Goal: Information Seeking & Learning: Check status

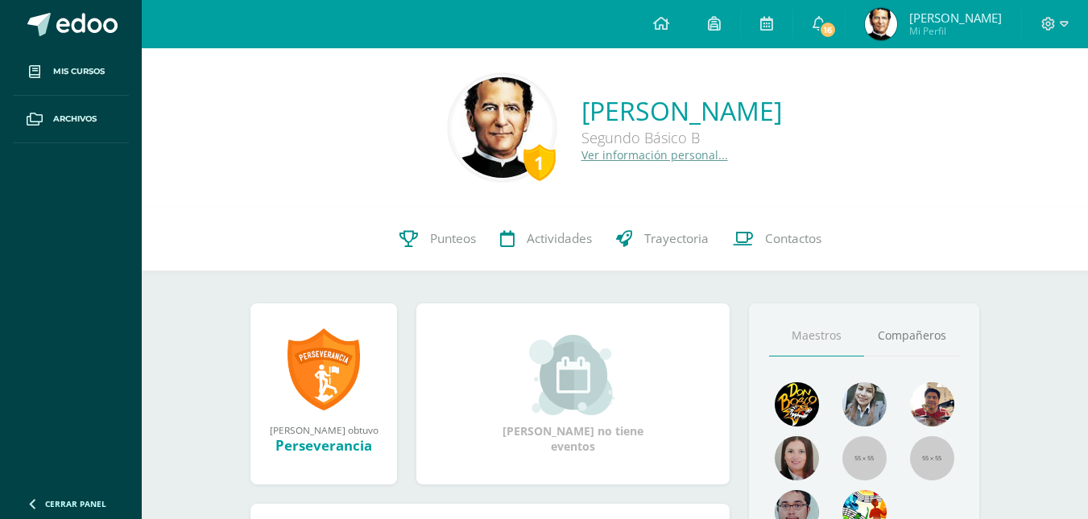
click at [124, 296] on ul "Mis cursos Archivos" at bounding box center [71, 266] width 142 height 436
drag, startPoint x: 0, startPoint y: 0, endPoint x: 116, endPoint y: 296, distance: 318.2
click at [116, 296] on ul "Mis cursos Archivos" at bounding box center [71, 266] width 142 height 436
click at [818, 23] on icon at bounding box center [819, 23] width 13 height 14
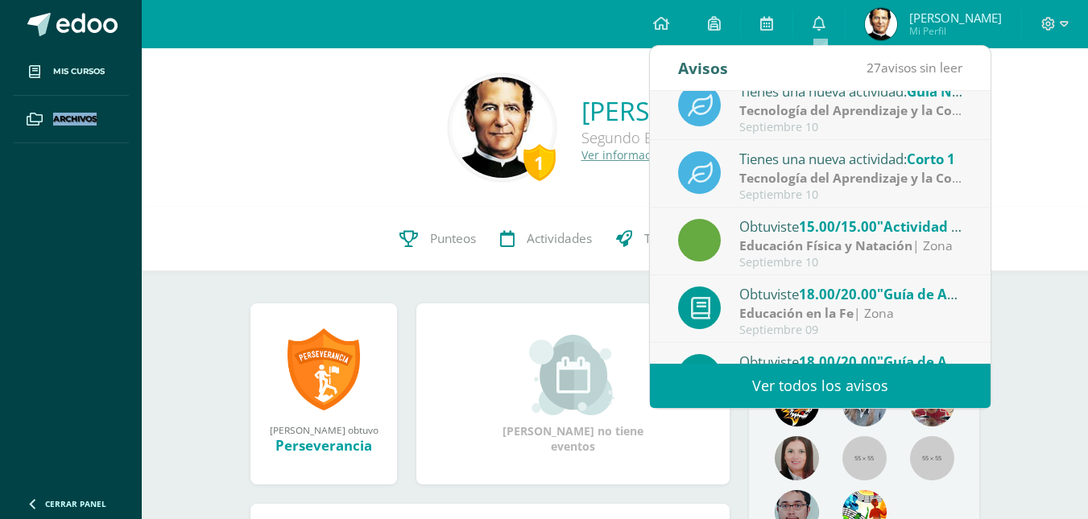
scroll to position [268, 0]
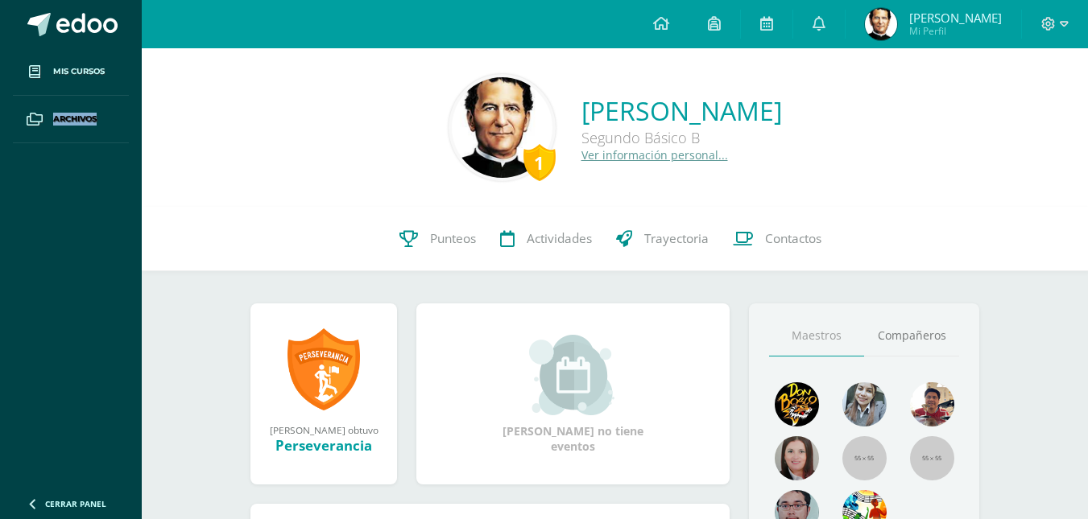
click at [936, 14] on span "[PERSON_NAME]" at bounding box center [955, 18] width 93 height 16
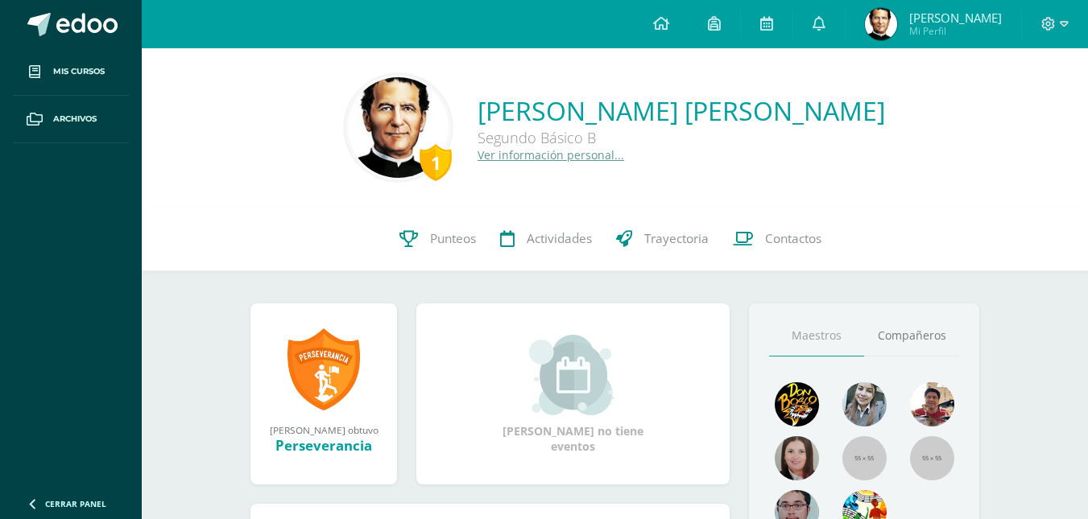
click at [438, 238] on span "Punteos" at bounding box center [453, 238] width 46 height 17
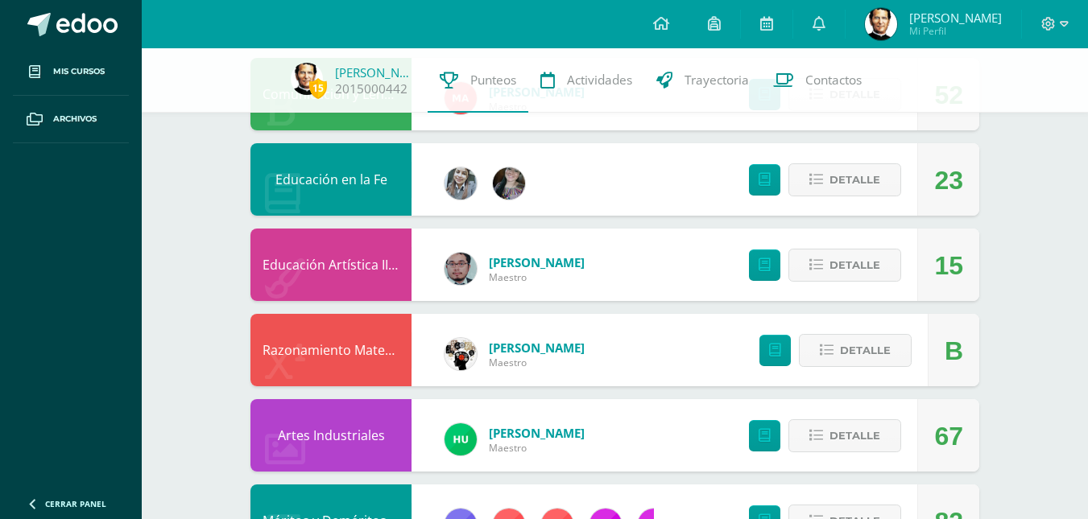
scroll to position [542, 0]
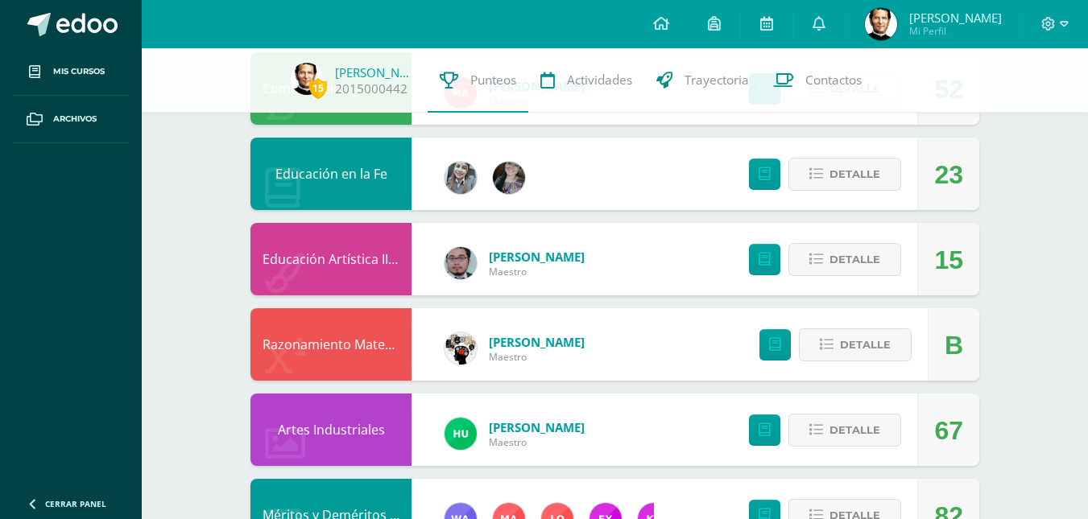
drag, startPoint x: 1087, startPoint y: 248, endPoint x: 1095, endPoint y: 228, distance: 21.7
click at [1087, 228] on html "Mis cursos Archivos Cerrar panel Artes Industriales Segundo Básico "B" Ciencias…" at bounding box center [544, 319] width 1088 height 1723
click at [845, 185] on span "Detalle" at bounding box center [854, 174] width 51 height 30
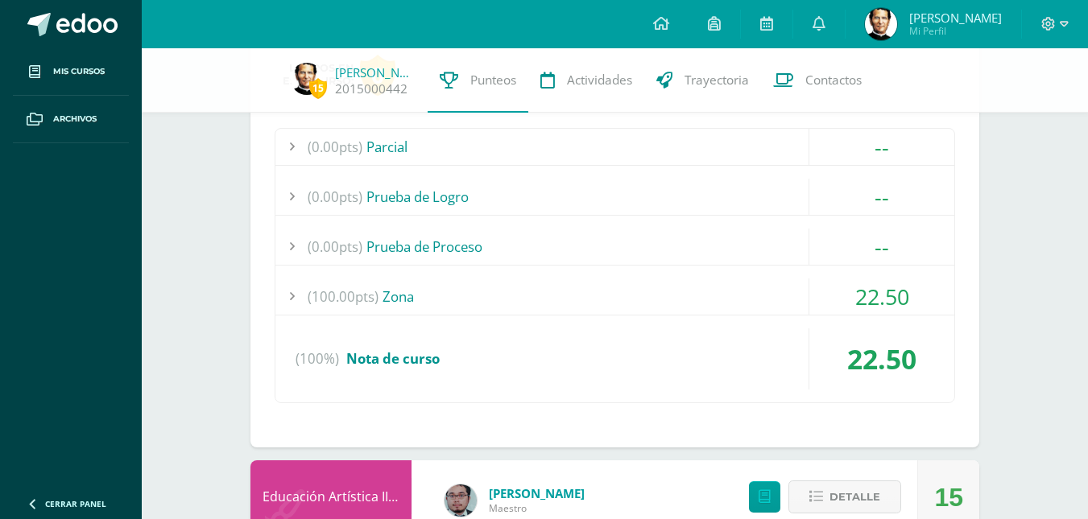
scroll to position [746, 0]
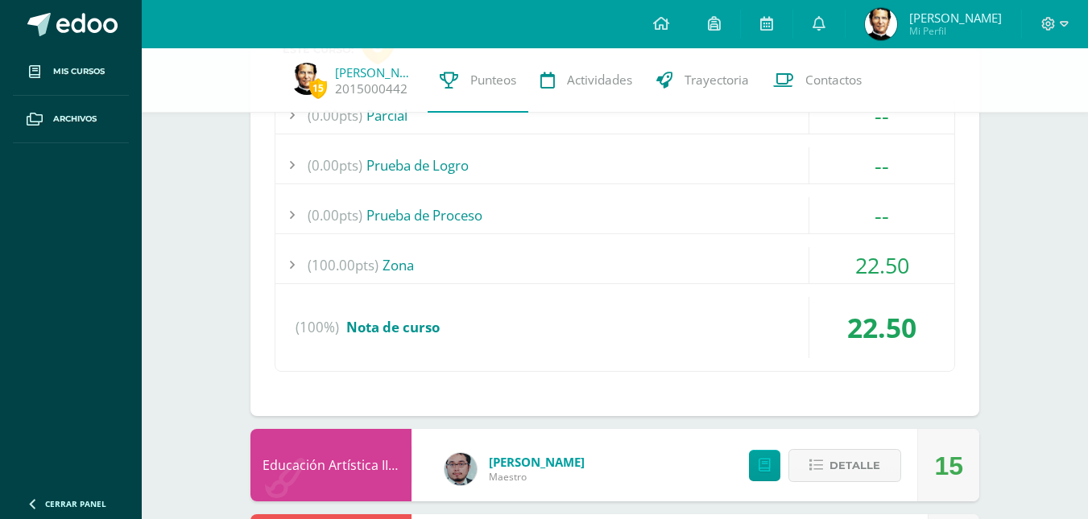
click at [495, 271] on div "(100.00pts) Zona" at bounding box center [614, 265] width 679 height 36
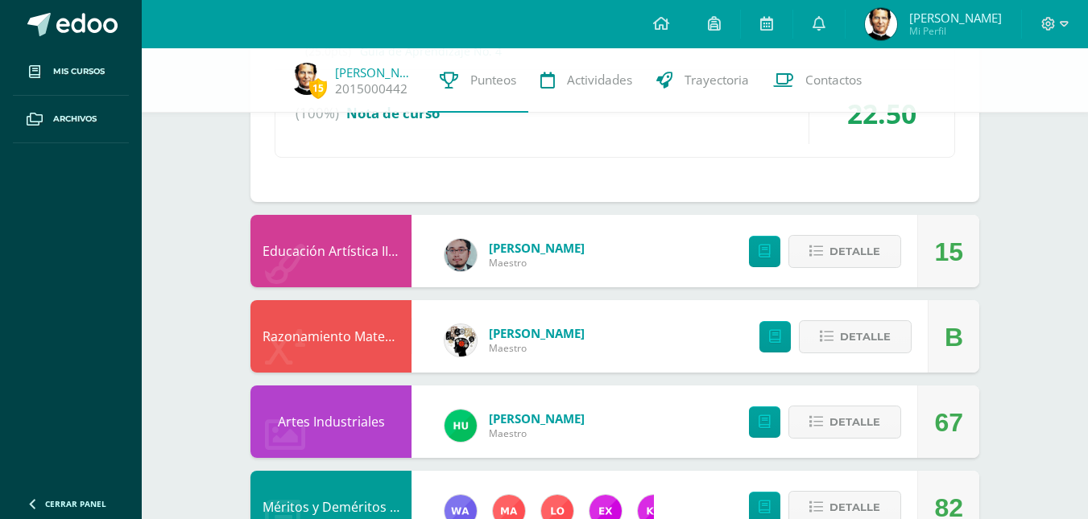
scroll to position [1095, 0]
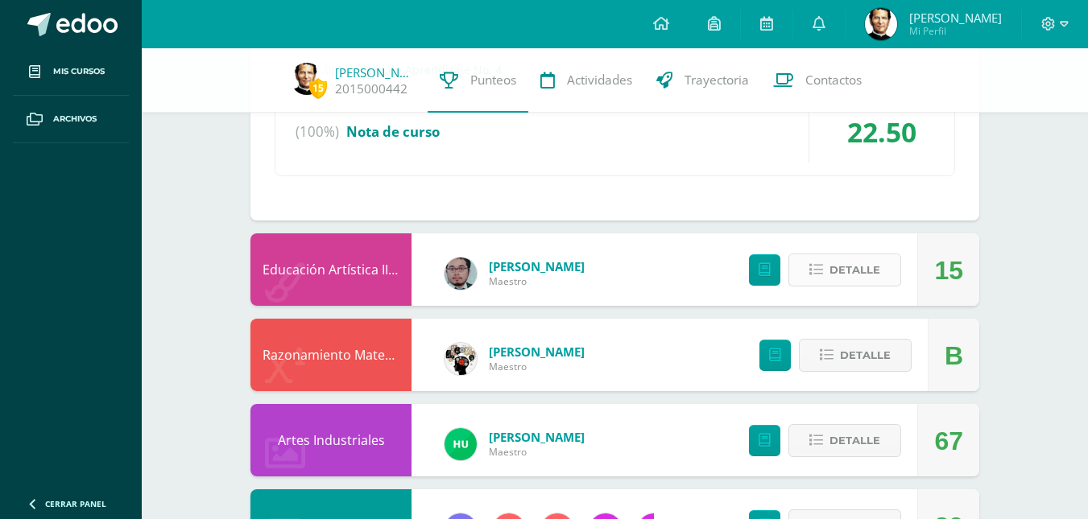
click at [874, 263] on span "Detalle" at bounding box center [854, 270] width 51 height 30
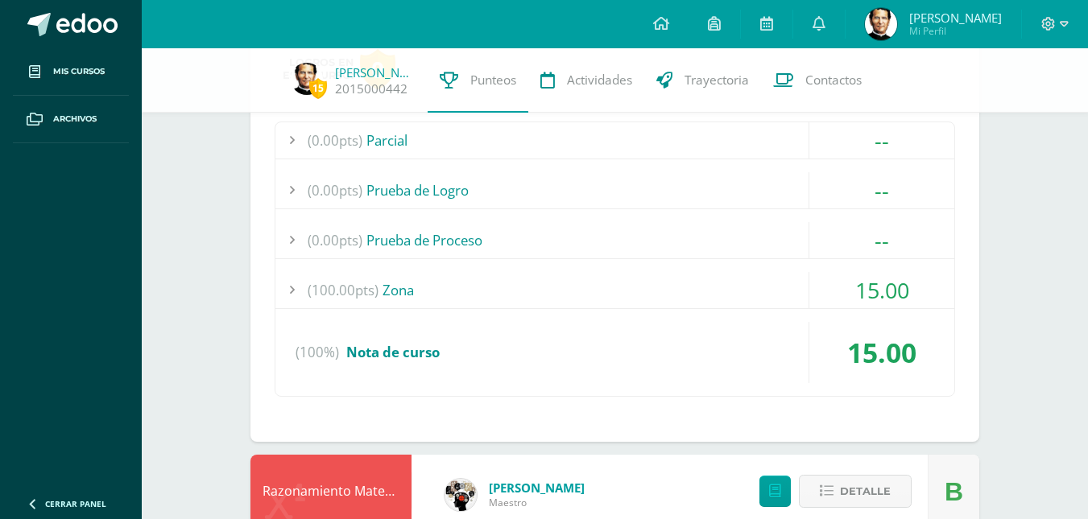
scroll to position [1392, 0]
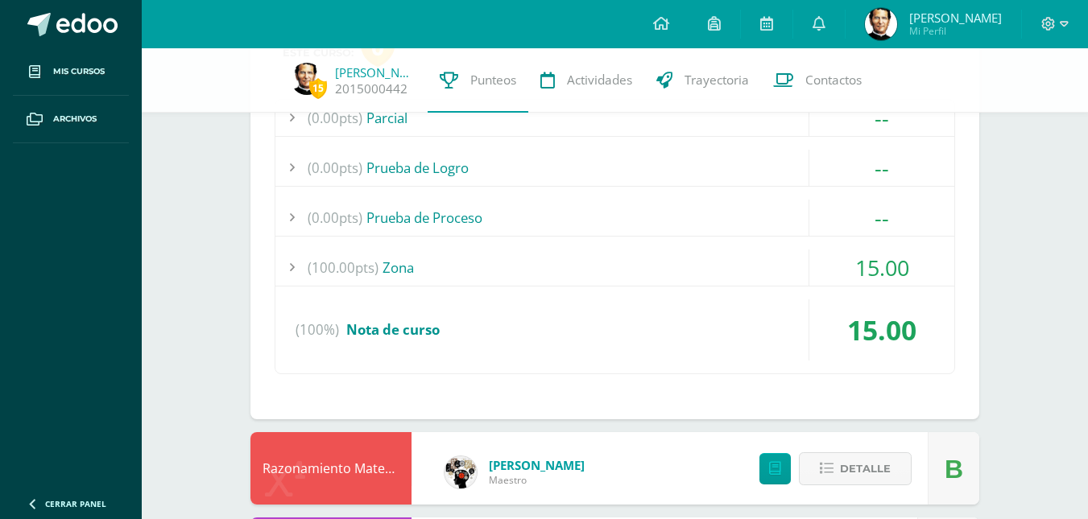
click at [652, 279] on div "(100.00pts) Zona" at bounding box center [614, 268] width 679 height 36
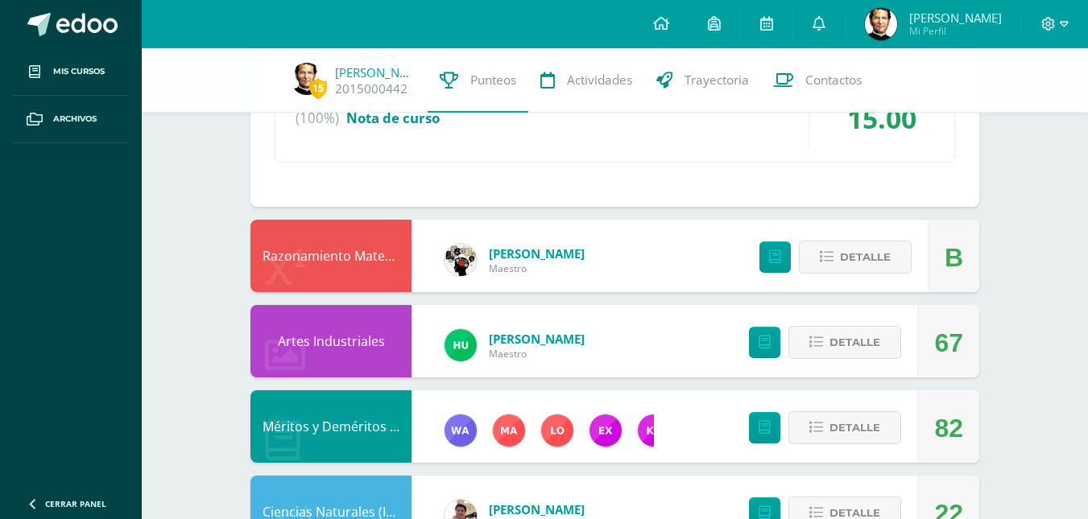
scroll to position [1727, 0]
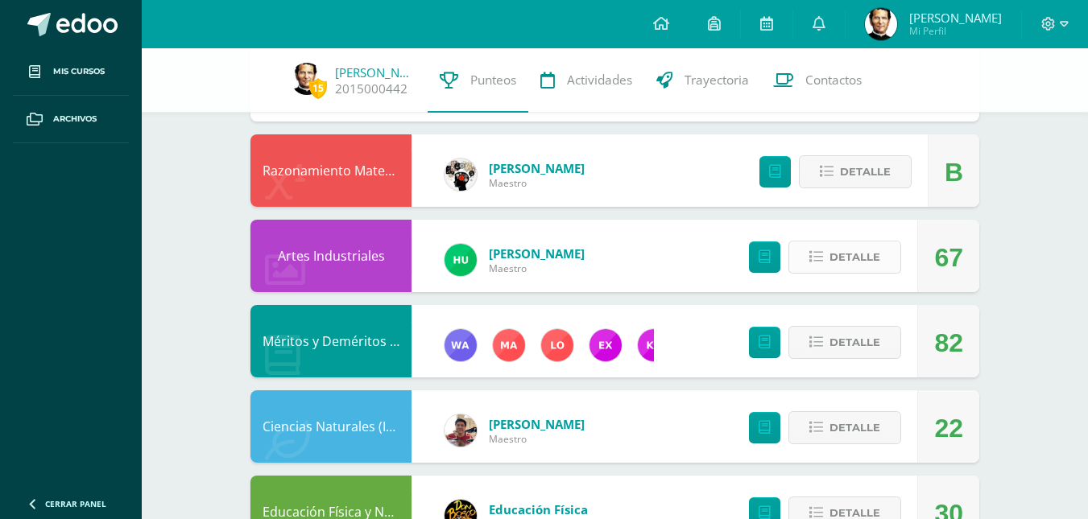
click at [871, 241] on button "Detalle" at bounding box center [844, 257] width 113 height 33
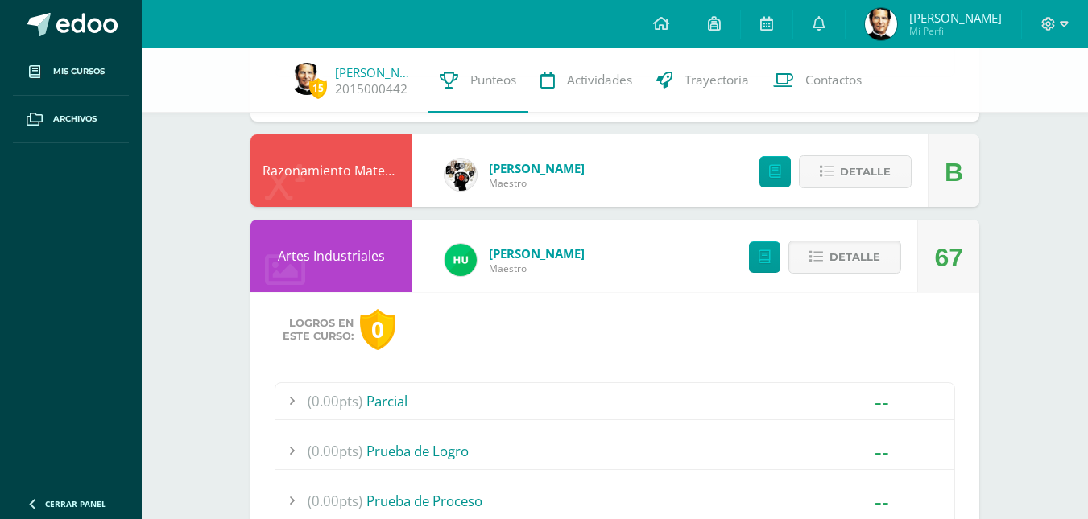
drag, startPoint x: 1083, startPoint y: 308, endPoint x: 1090, endPoint y: 359, distance: 52.0
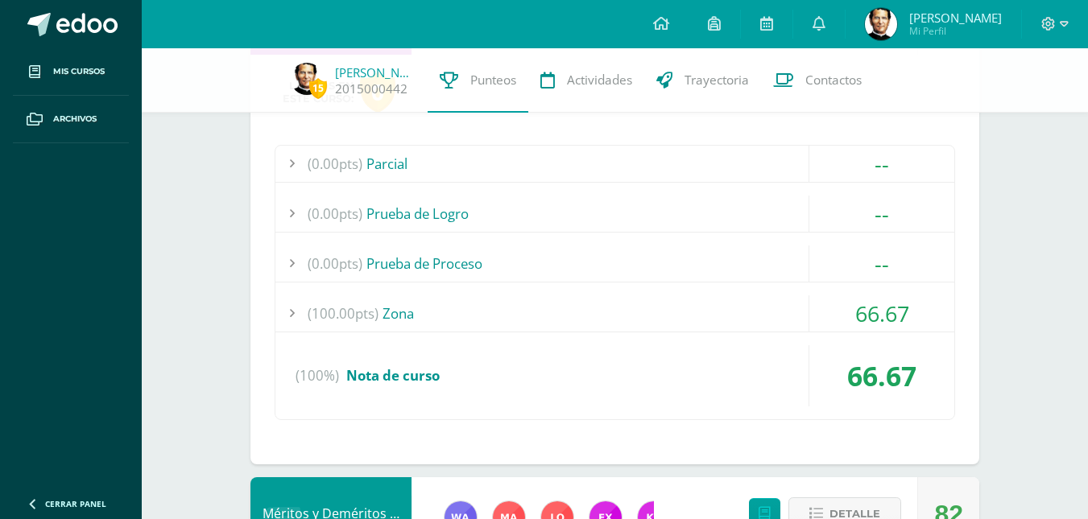
scroll to position [1971, 0]
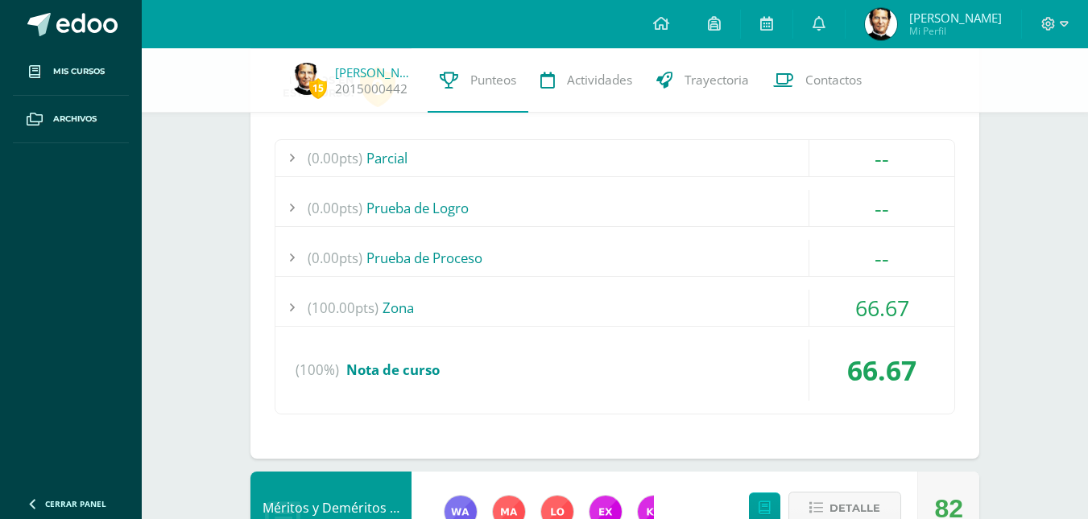
click at [681, 306] on div "(100.00pts) Zona" at bounding box center [614, 308] width 679 height 36
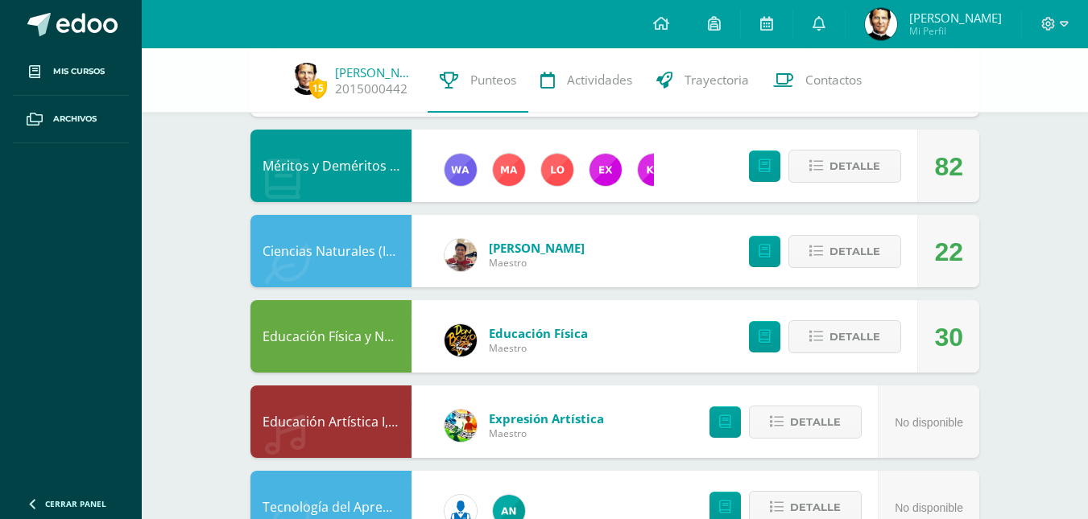
scroll to position [2232, 0]
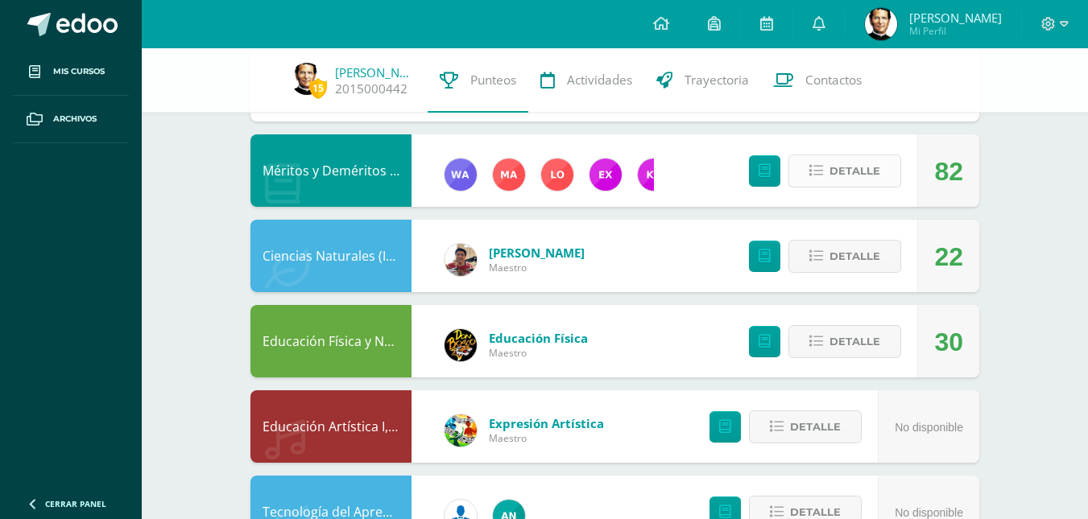
click at [858, 176] on span "Detalle" at bounding box center [854, 171] width 51 height 30
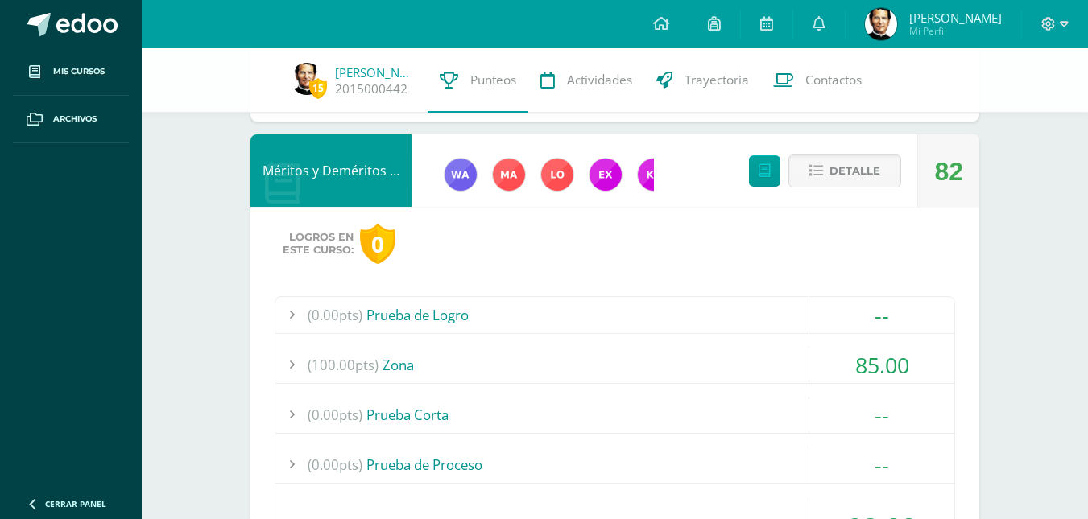
click at [639, 358] on div "(100.00pts) Zona" at bounding box center [614, 365] width 679 height 36
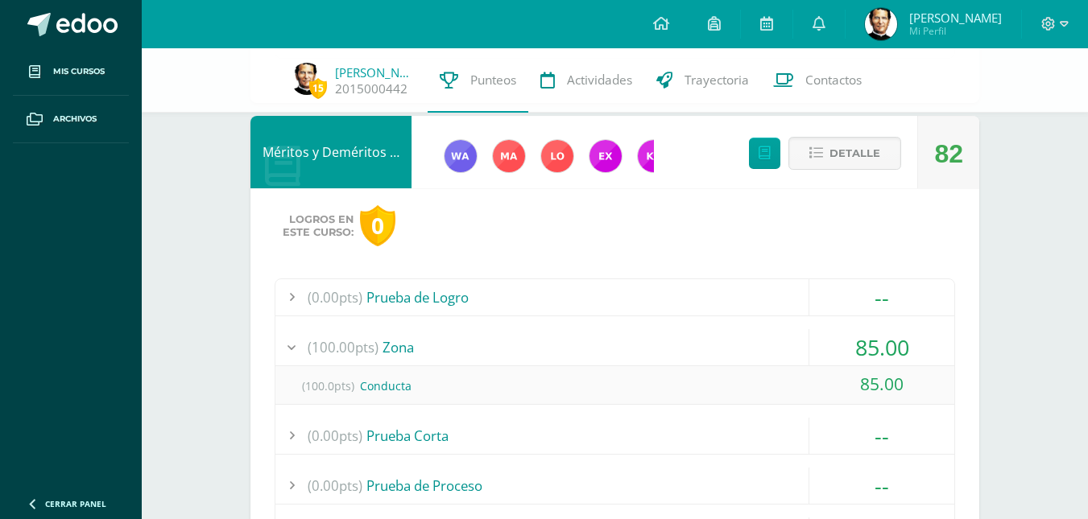
scroll to position [2116, 0]
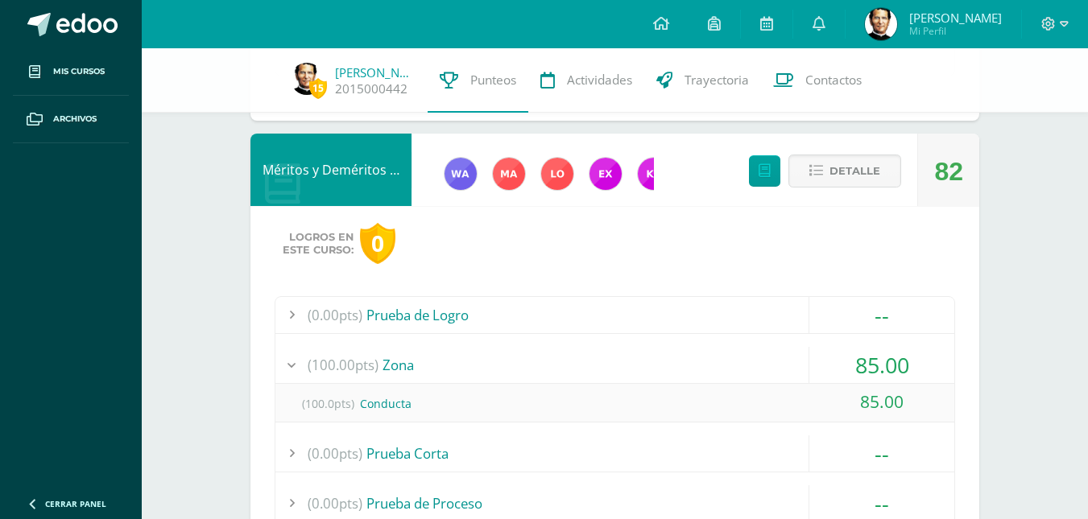
drag, startPoint x: 1086, startPoint y: 341, endPoint x: 1098, endPoint y: 418, distance: 77.3
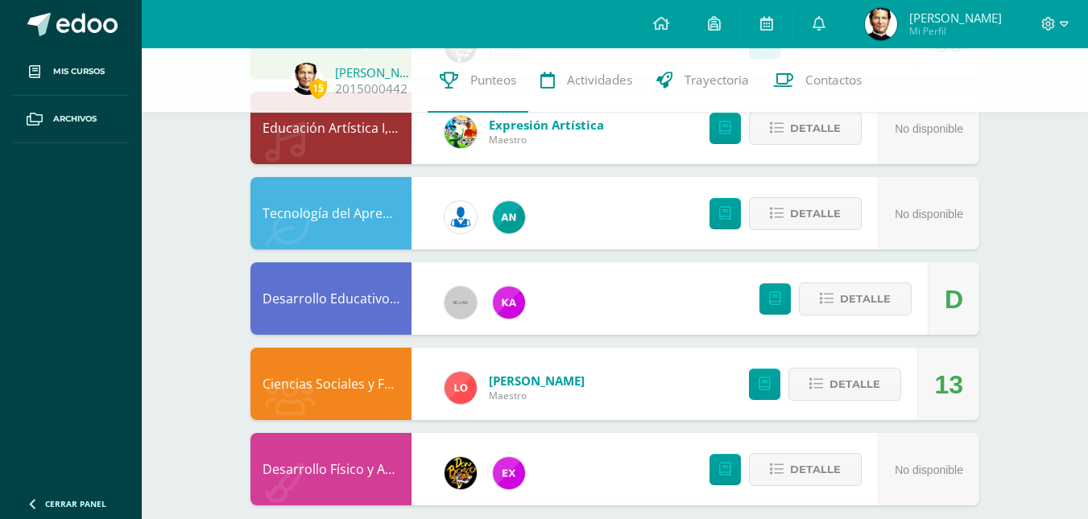
scroll to position [3089, 0]
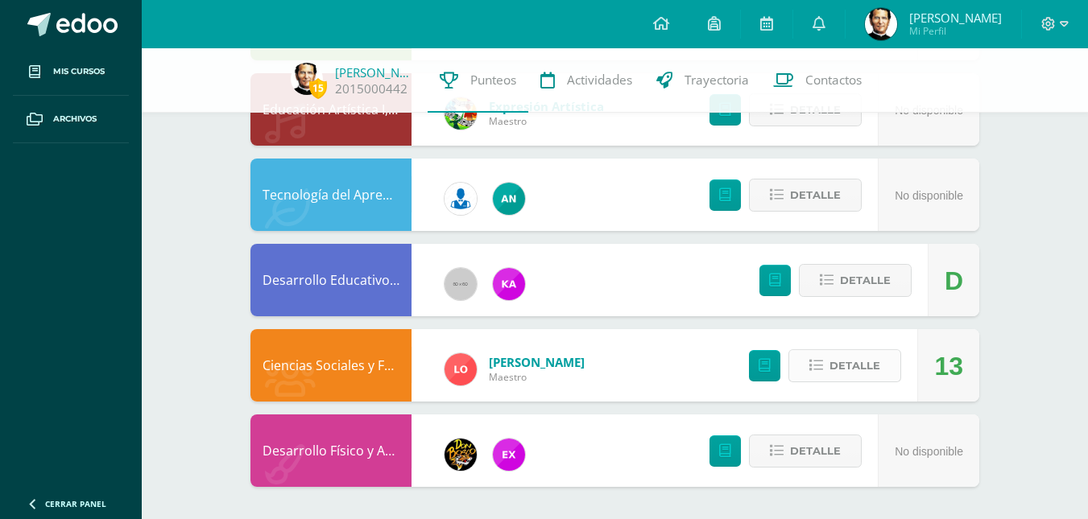
click at [840, 370] on span "Detalle" at bounding box center [854, 366] width 51 height 30
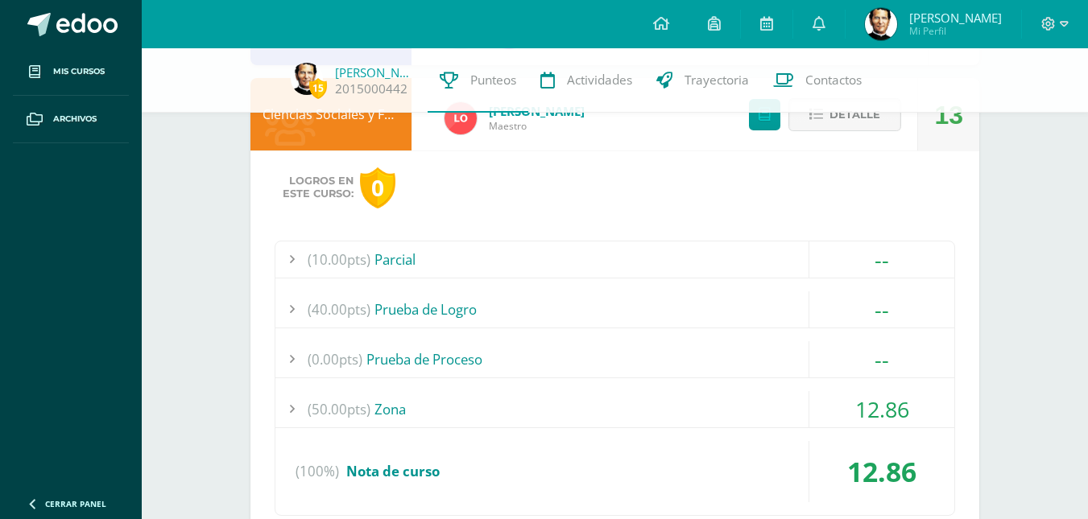
scroll to position [3486, 0]
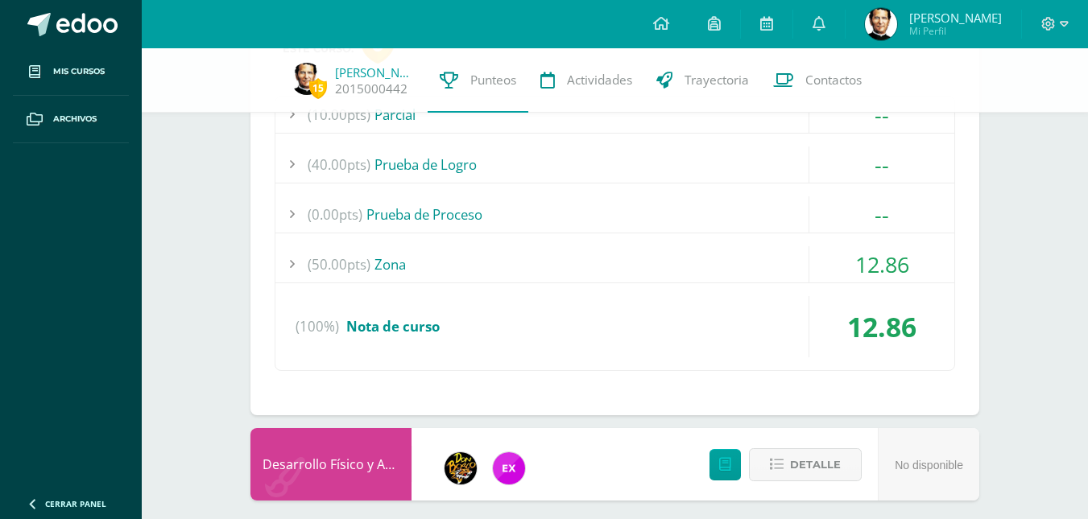
click at [814, 251] on div "12.86" at bounding box center [882, 264] width 146 height 36
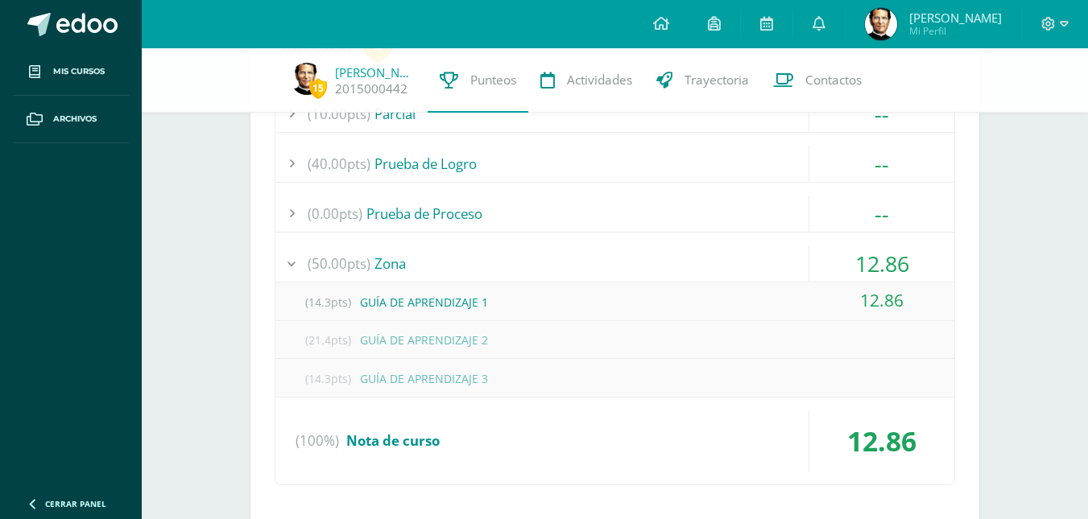
scroll to position [3447, 0]
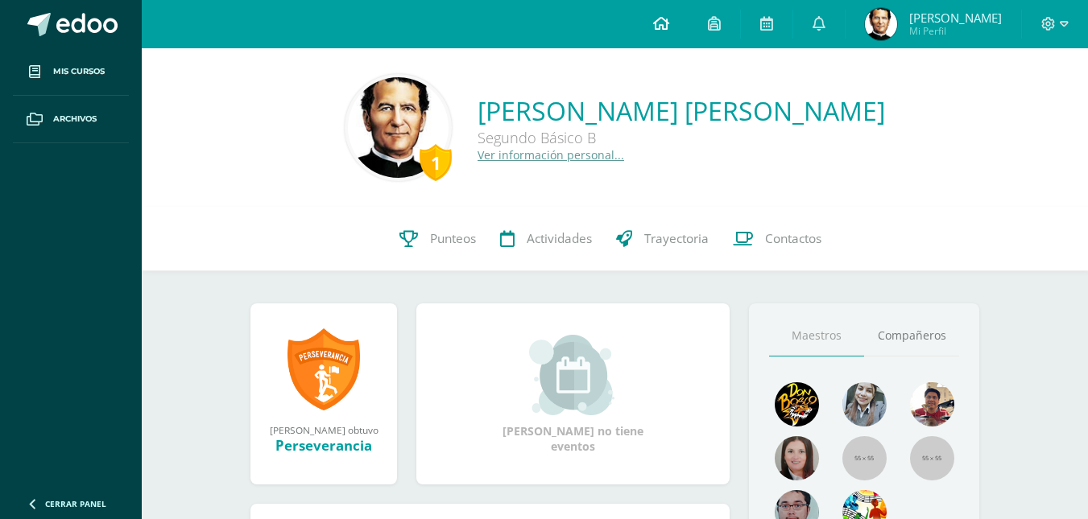
click at [672, 22] on link at bounding box center [661, 24] width 55 height 48
